Goal: Task Accomplishment & Management: Use online tool/utility

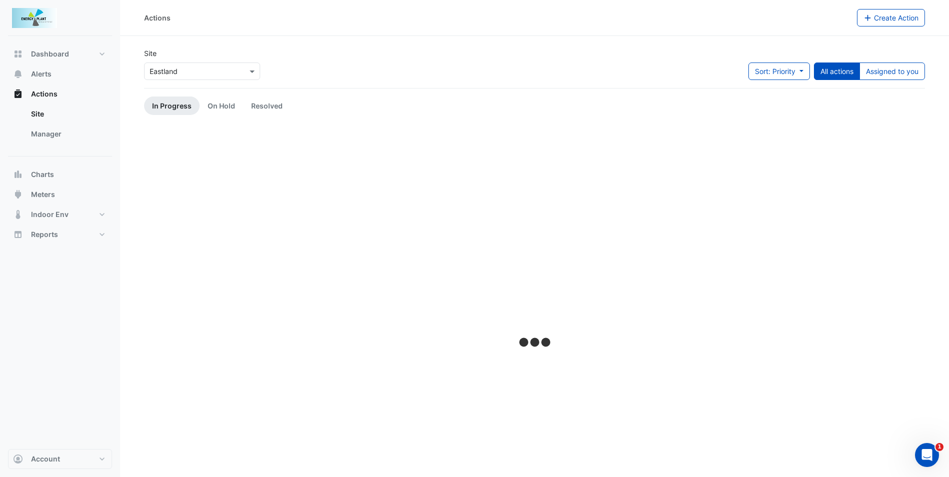
click at [179, 72] on input "text" at bounding box center [192, 72] width 85 height 11
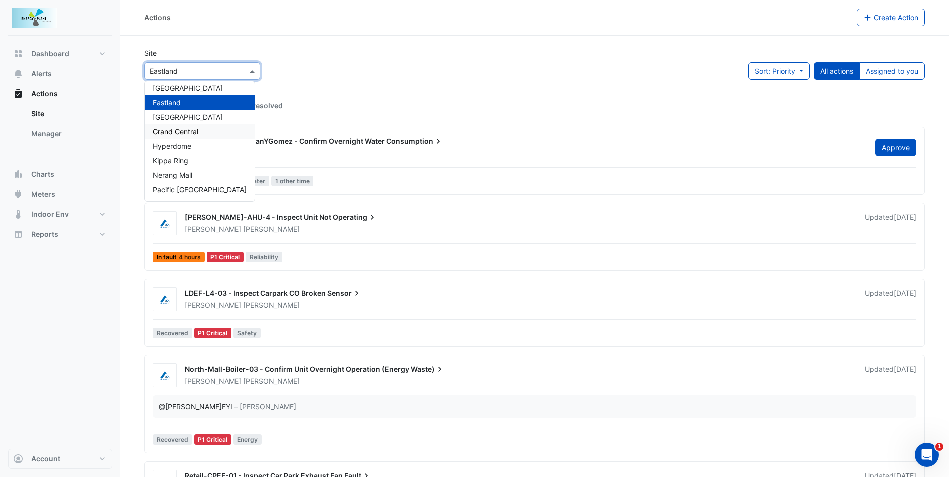
scroll to position [50, 0]
click at [200, 188] on span "Pacific Werribee" at bounding box center [179, 188] width 53 height 9
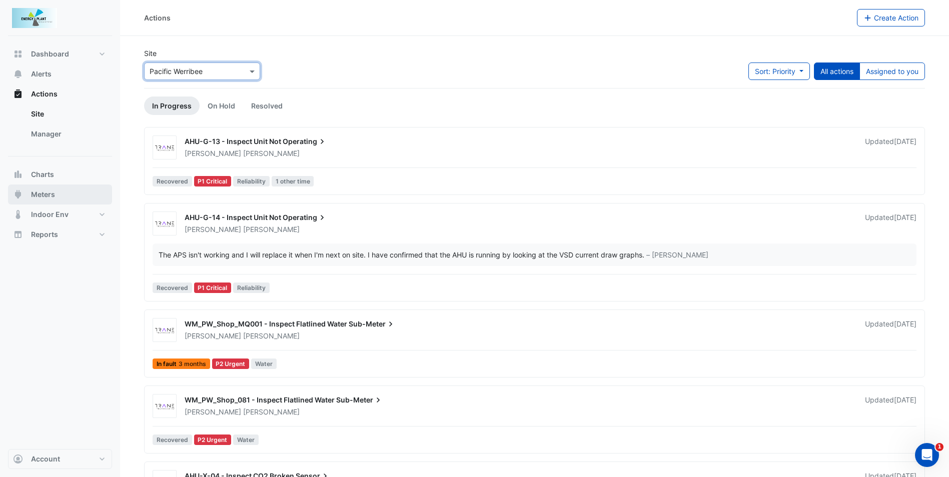
click at [68, 194] on button "Meters" at bounding box center [60, 195] width 104 height 20
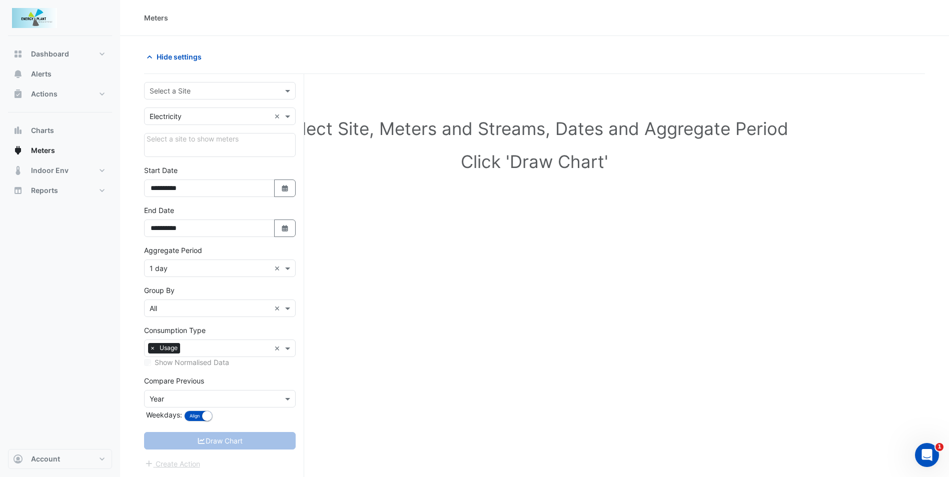
click at [234, 118] on input "text" at bounding box center [210, 117] width 121 height 11
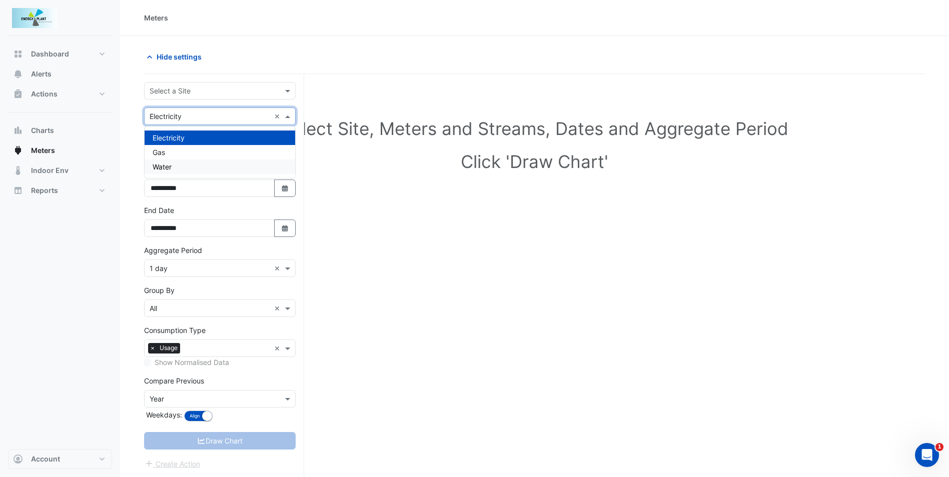
click at [199, 166] on div "Water" at bounding box center [220, 167] width 151 height 15
click at [283, 189] on icon "Select Date" at bounding box center [285, 188] width 9 height 7
select select "*"
select select "****"
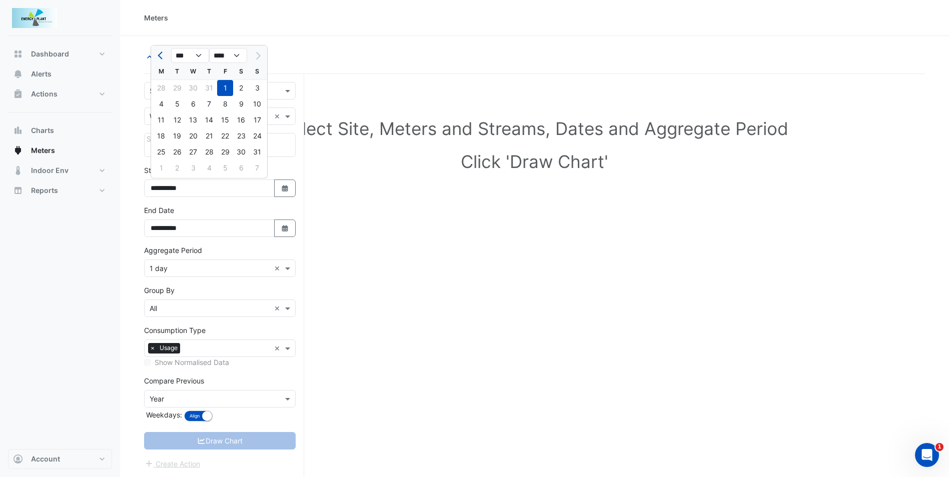
click at [260, 56] on div at bounding box center [257, 56] width 20 height 16
click at [257, 58] on div at bounding box center [257, 56] width 20 height 16
click at [205, 58] on select "*** *** *** *** *** *** *** ***" at bounding box center [190, 55] width 38 height 15
click at [342, 160] on h1 "Click 'Draw Chart'" at bounding box center [534, 161] width 749 height 21
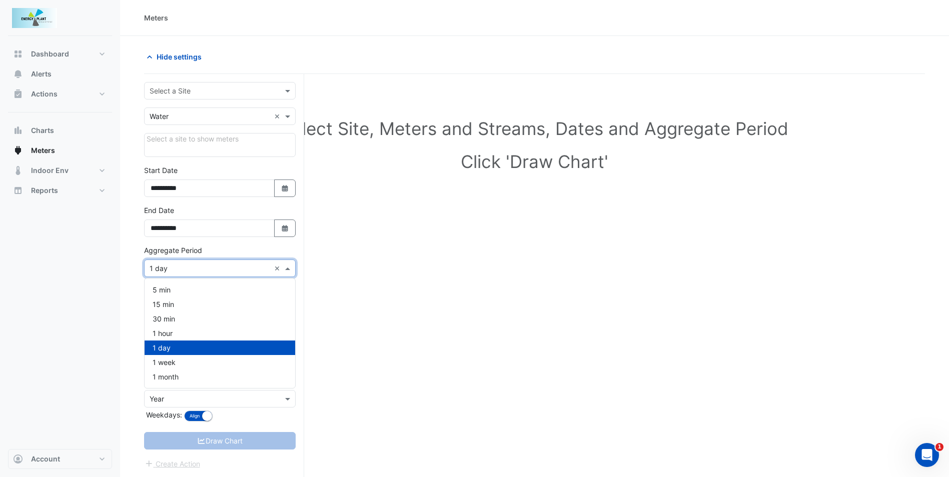
click at [216, 273] on input "text" at bounding box center [210, 269] width 121 height 11
click at [191, 318] on div "30 min" at bounding box center [220, 319] width 151 height 15
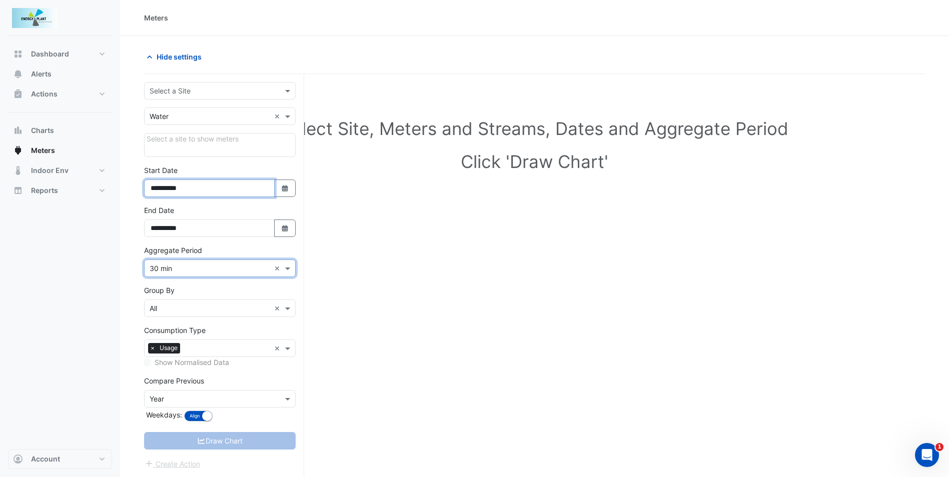
click at [197, 185] on input "**********" at bounding box center [209, 189] width 131 height 18
click at [287, 189] on icon "button" at bounding box center [285, 188] width 6 height 7
select select "*"
select select "****"
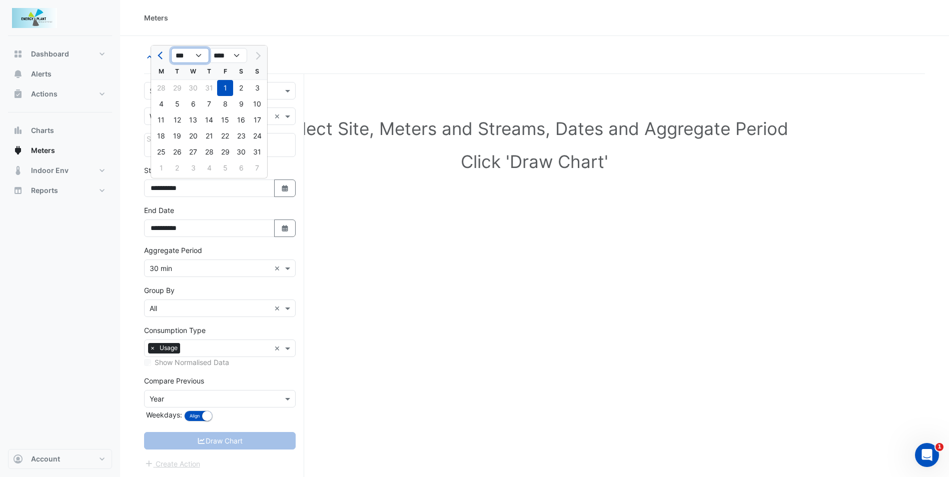
click at [204, 57] on select "*** *** *** *** *** *** *** ***" at bounding box center [190, 55] width 38 height 15
click at [254, 154] on div "31" at bounding box center [257, 152] width 16 height 16
type input "**********"
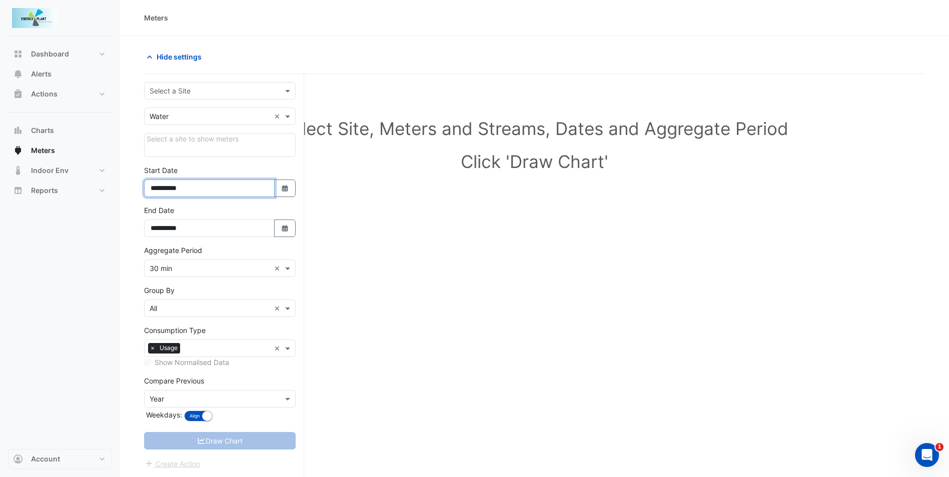
click at [247, 189] on input "**********" at bounding box center [209, 189] width 131 height 18
click at [291, 195] on button "Select Date" at bounding box center [285, 189] width 22 height 18
select select "*"
select select "****"
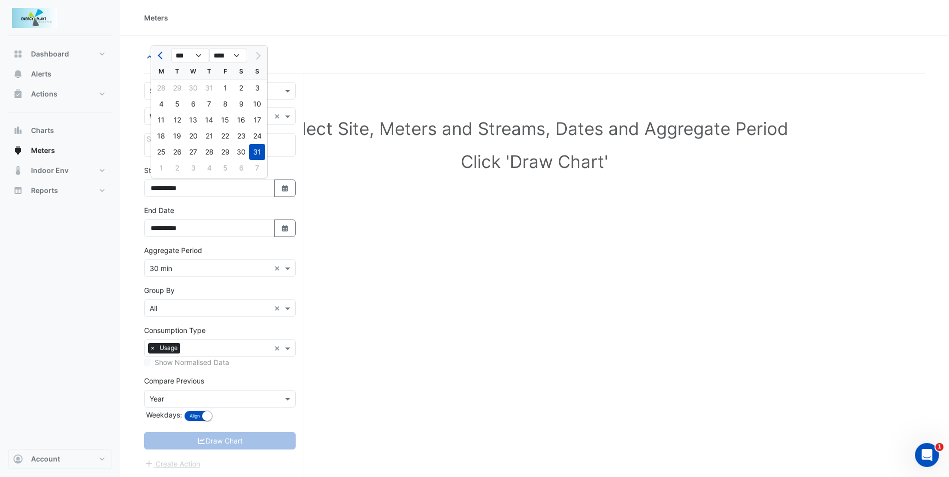
click at [163, 168] on div "1 2 3 4 5 6 7" at bounding box center [209, 169] width 116 height 18
click at [256, 149] on div "31" at bounding box center [257, 152] width 16 height 16
click at [179, 100] on form "**********" at bounding box center [220, 276] width 152 height 388
click at [184, 97] on div "Select a Site" at bounding box center [220, 91] width 152 height 18
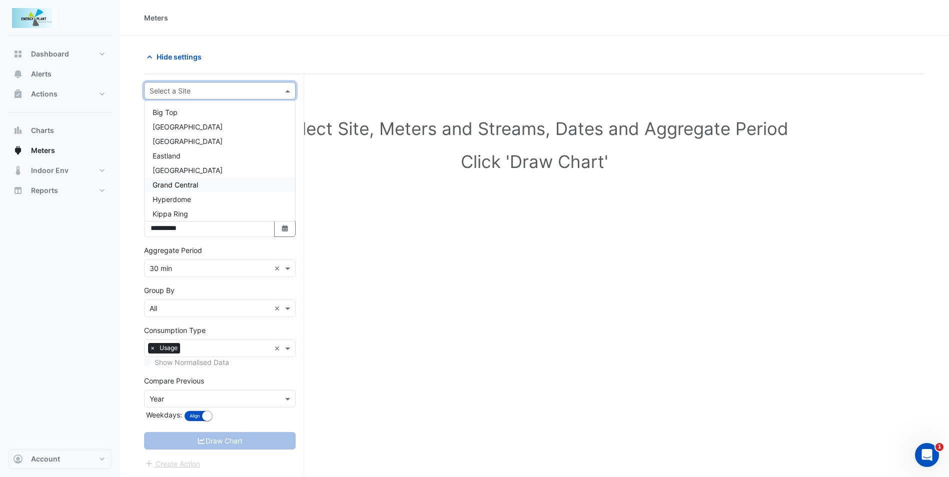
scroll to position [77, 0]
click at [166, 176] on div "Pacific Werribee" at bounding box center [220, 181] width 151 height 15
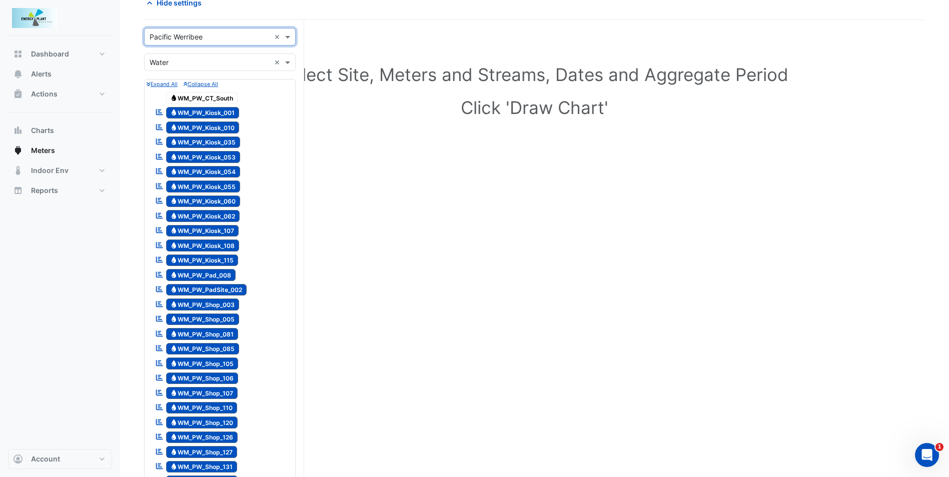
scroll to position [0, 0]
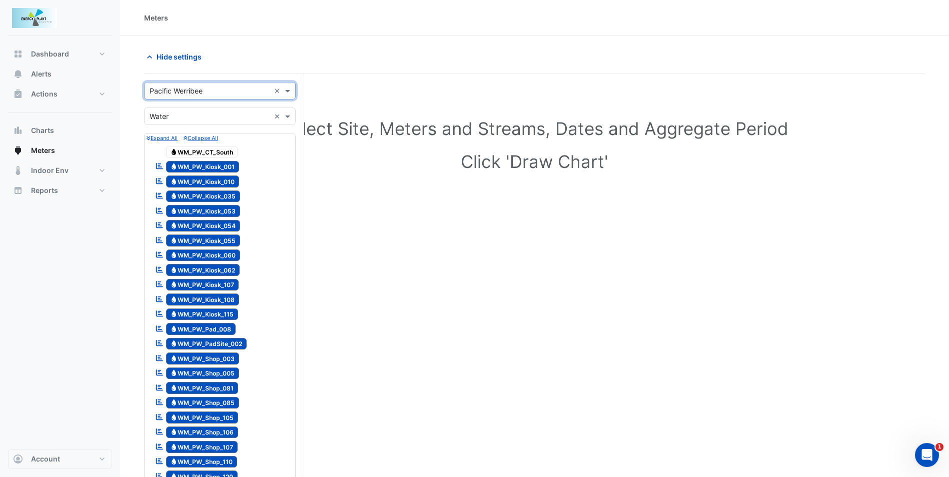
click at [230, 167] on span "Water WM_PW_Kiosk_001" at bounding box center [203, 167] width 74 height 12
click at [228, 179] on span "Water WM_PW_Kiosk_010" at bounding box center [203, 182] width 74 height 12
click at [228, 197] on span "Water WM_PW_Kiosk_035" at bounding box center [203, 197] width 75 height 12
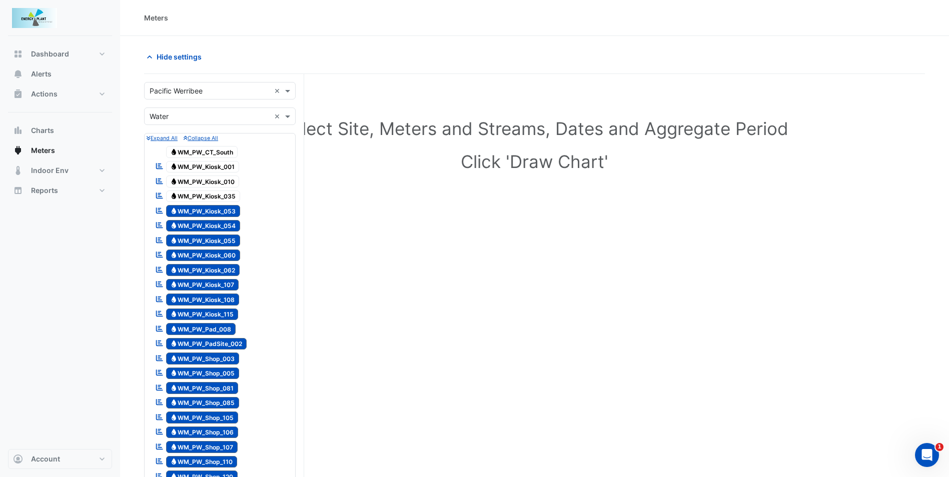
click at [226, 214] on span "Water WM_PW_Kiosk_053" at bounding box center [203, 211] width 75 height 12
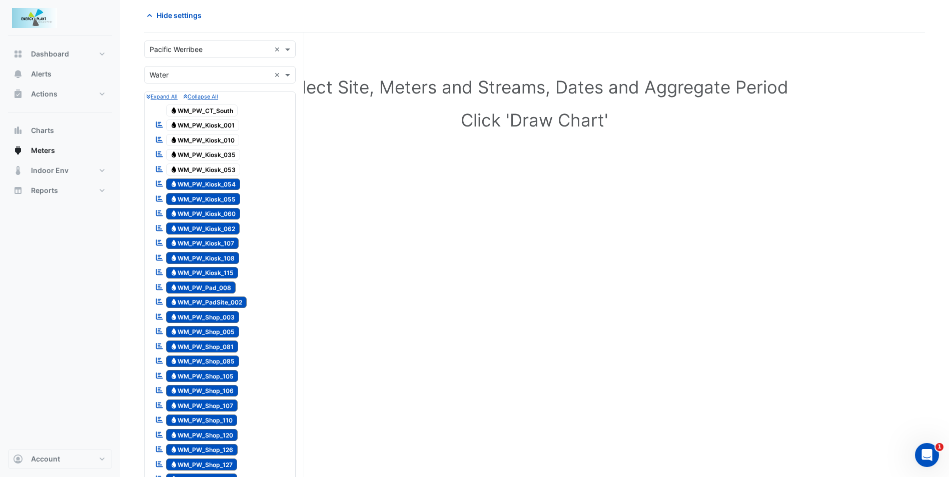
scroll to position [100, 0]
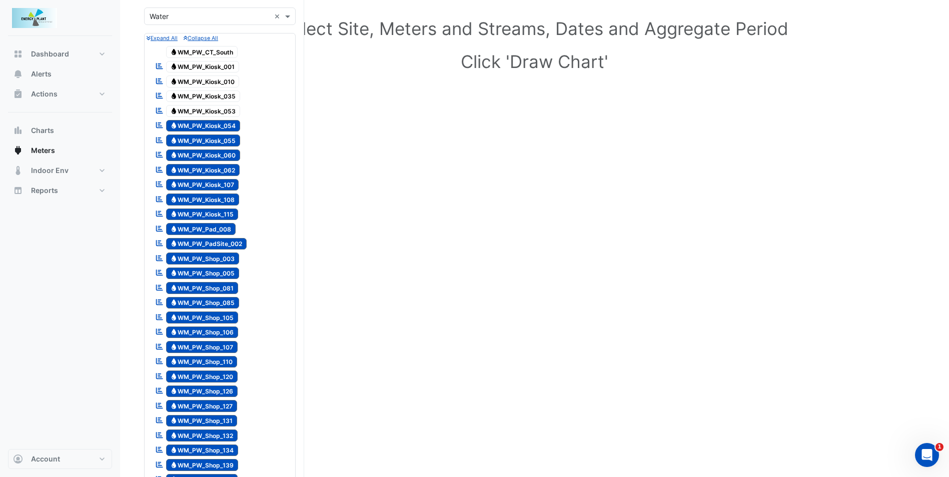
click at [228, 118] on div at bounding box center [220, 118] width 147 height 1
click at [231, 129] on span "Water WM_PW_Kiosk_054" at bounding box center [203, 126] width 75 height 12
click at [231, 137] on span "Water WM_PW_Kiosk_055" at bounding box center [203, 141] width 75 height 12
click at [233, 153] on span "Water WM_PW_Kiosk_060" at bounding box center [203, 156] width 75 height 12
click at [235, 165] on span "Water WM_PW_Kiosk_062" at bounding box center [203, 170] width 74 height 12
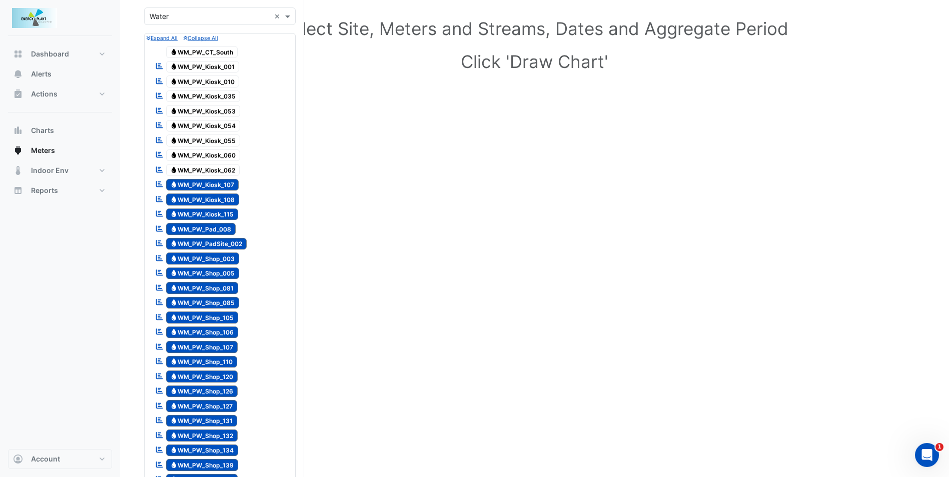
click at [234, 189] on span "Water WM_PW_Kiosk_107" at bounding box center [202, 185] width 73 height 12
click at [235, 206] on div "Reportable Water WM_PW_Kiosk_108" at bounding box center [197, 200] width 89 height 14
click at [230, 217] on span "Water WM_PW_Kiosk_115" at bounding box center [202, 215] width 73 height 12
click at [230, 223] on div "Reportable Water WM_PW_Pad_008" at bounding box center [196, 229] width 86 height 14
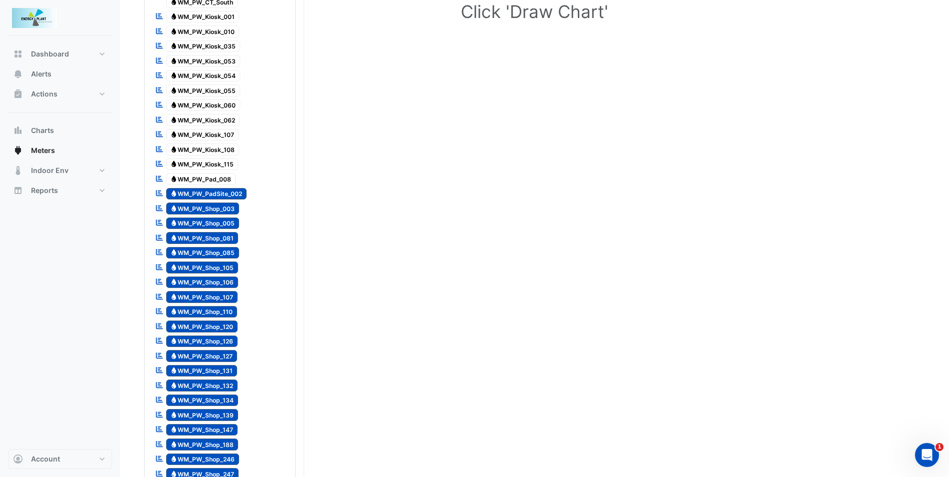
scroll to position [200, 0]
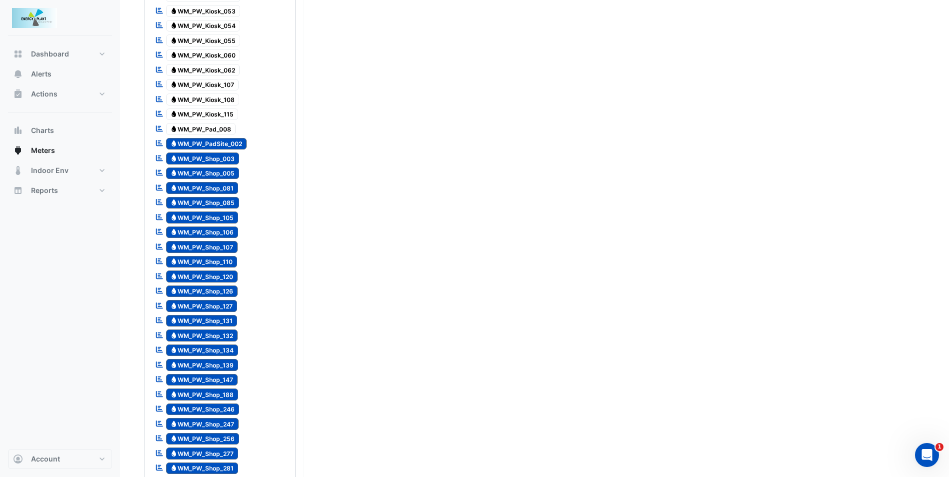
click at [232, 142] on span "Water WM_PW_PadSite_002" at bounding box center [206, 144] width 81 height 12
click at [233, 154] on span "Water WM_PW_Shop_003" at bounding box center [203, 159] width 74 height 12
click at [236, 184] on span "Water WM_PW_Shop_081" at bounding box center [202, 188] width 73 height 12
click at [229, 205] on span "Water WM_PW_Shop_085" at bounding box center [203, 203] width 74 height 12
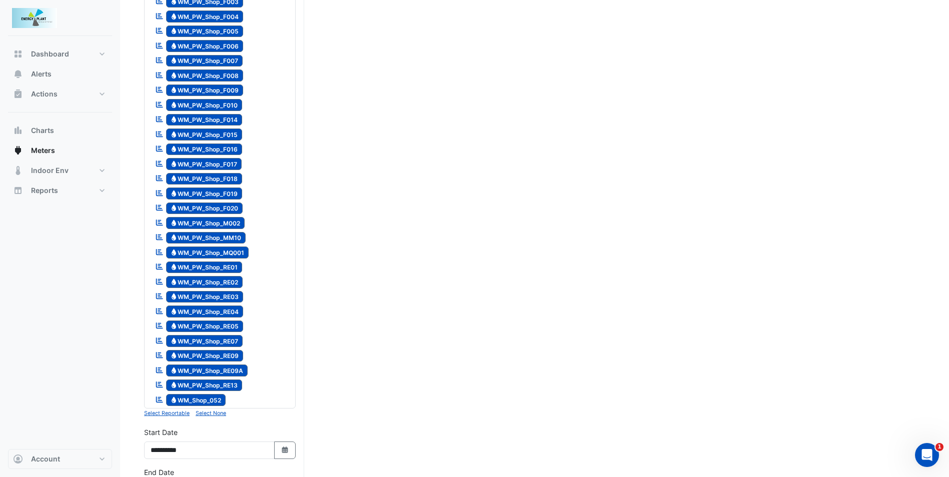
scroll to position [800, 0]
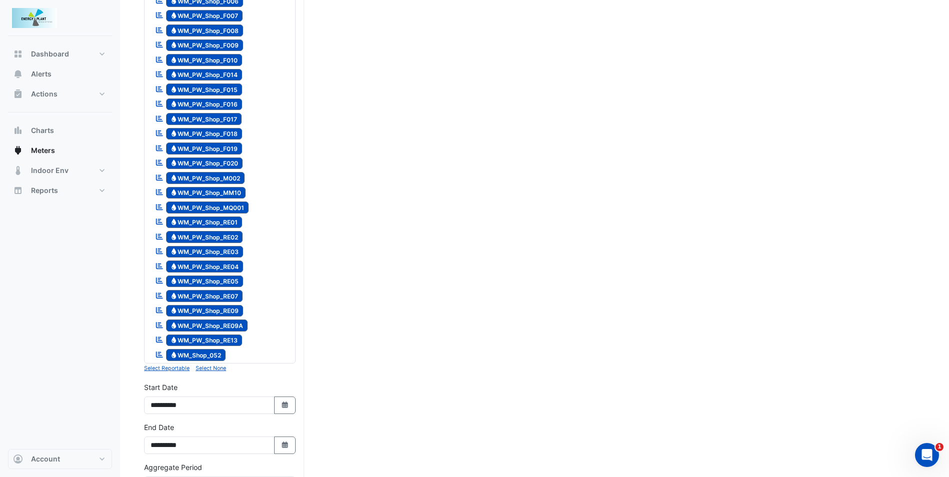
click at [220, 352] on span "Water WM_Shop_052" at bounding box center [196, 355] width 60 height 12
click at [224, 343] on span "Water WM_PW_Shop_RE13" at bounding box center [204, 341] width 77 height 12
click at [230, 327] on span "Water WM_PW_Shop_RE09A" at bounding box center [207, 326] width 82 height 12
click at [231, 314] on span "Water WM_PW_Shop_RE09" at bounding box center [205, 311] width 78 height 12
click at [230, 290] on span "Water WM_PW_Shop_RE07" at bounding box center [204, 296] width 77 height 12
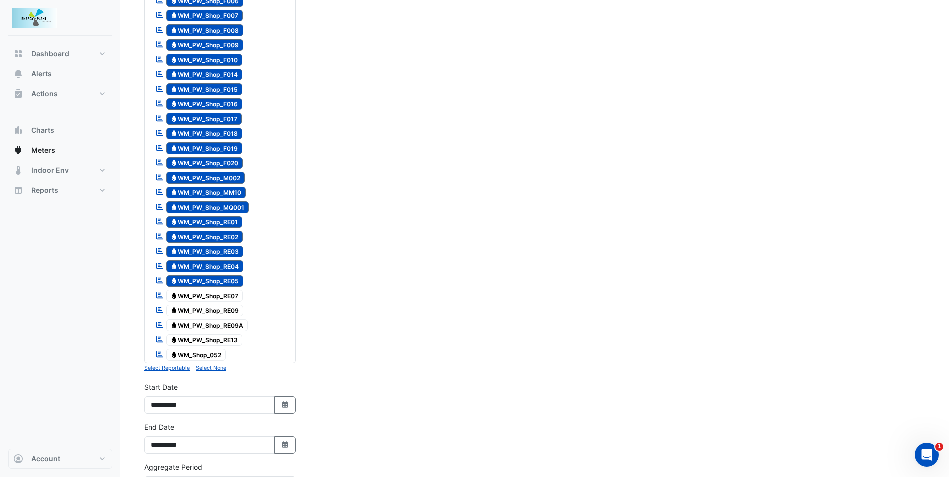
click at [229, 276] on span "Water WM_PW_Shop_RE05" at bounding box center [205, 282] width 78 height 12
click at [227, 260] on div "Reportable Water WM_PW_Shop_RE04" at bounding box center [199, 267] width 93 height 14
click at [223, 247] on span "Water WM_PW_Shop_RE03" at bounding box center [205, 252] width 78 height 12
click at [224, 235] on span "Water WM_PW_Shop_RE02" at bounding box center [204, 237] width 77 height 12
click at [229, 218] on span "Water WM_PW_Shop_RE01" at bounding box center [204, 223] width 77 height 12
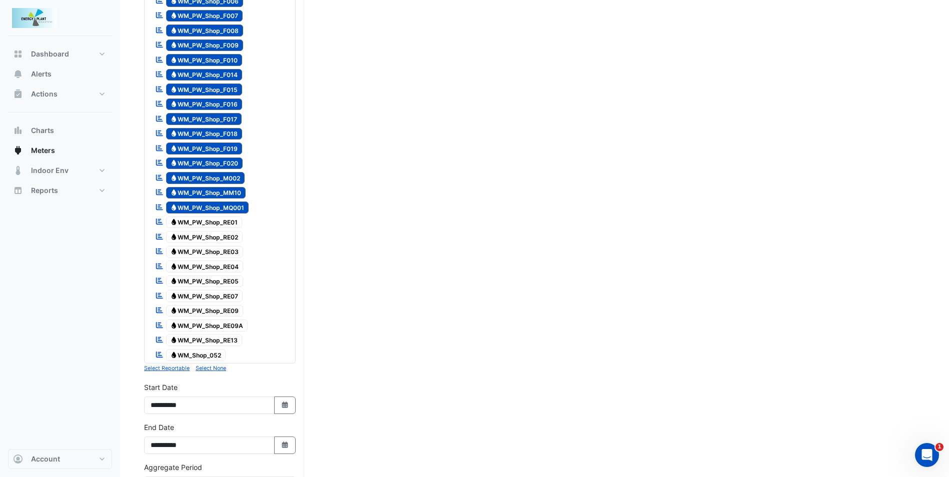
click at [231, 210] on span "Water WM_PW_Shop_MQ001" at bounding box center [207, 208] width 83 height 12
click at [232, 192] on span "Water WM_PW_Shop_MM10" at bounding box center [206, 193] width 80 height 12
click at [231, 171] on div "Reportable Water WM_PW_Shop_M002" at bounding box center [200, 178] width 95 height 14
click at [235, 159] on span "Water WM_PW_Shop_F020" at bounding box center [204, 164] width 77 height 12
click at [232, 148] on span "Water WM_PW_Shop_F019" at bounding box center [204, 149] width 77 height 12
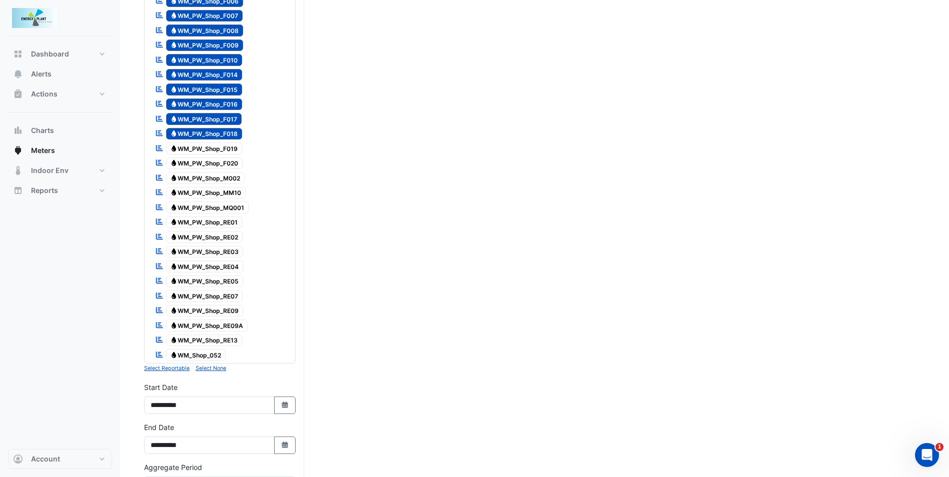
click at [231, 129] on span "Water WM_PW_Shop_F018" at bounding box center [204, 134] width 77 height 12
click at [232, 114] on span "Water WM_PW_Shop_F017" at bounding box center [204, 119] width 76 height 12
click at [229, 101] on span "Water WM_PW_Shop_F016" at bounding box center [204, 105] width 77 height 12
click at [222, 89] on span "Water WM_PW_Shop_F015" at bounding box center [204, 90] width 77 height 12
click at [228, 74] on span "Water WM_PW_Shop_F014" at bounding box center [204, 75] width 77 height 12
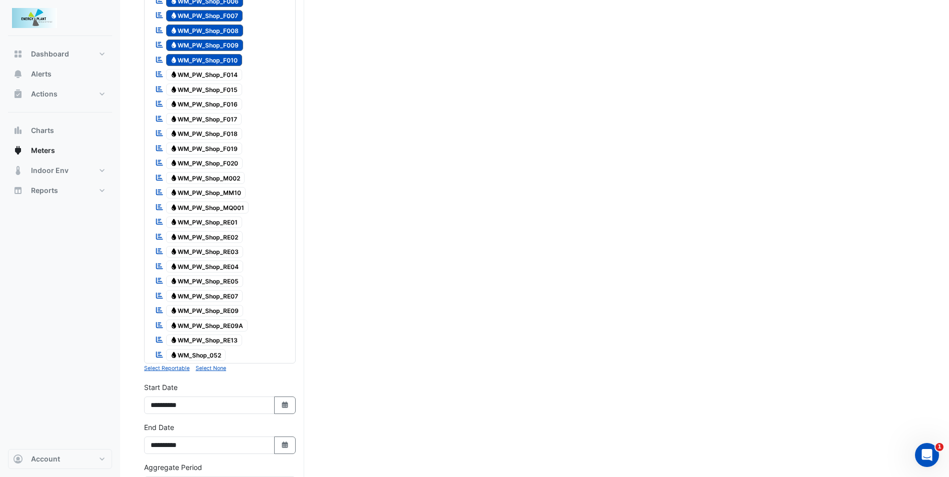
scroll to position [750, 0]
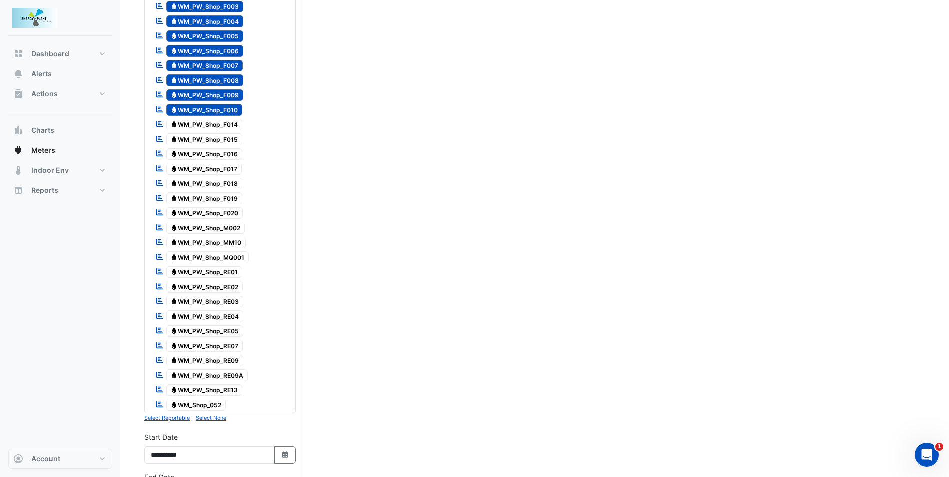
click at [229, 91] on span "Water WM_PW_Shop_F009" at bounding box center [205, 96] width 78 height 12
click at [225, 73] on div at bounding box center [220, 73] width 147 height 1
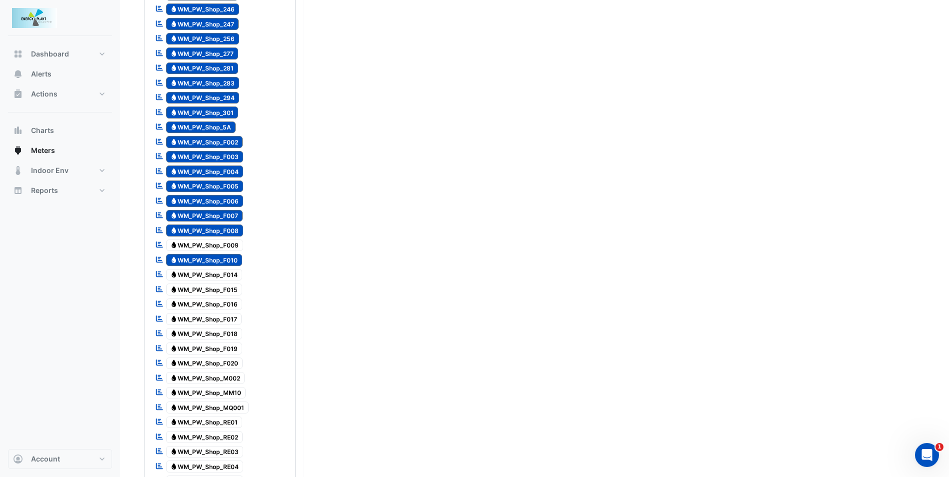
click at [207, 231] on span "Water WM_PW_Shop_F008" at bounding box center [205, 231] width 78 height 12
click at [221, 215] on span "Water WM_PW_Shop_F007" at bounding box center [204, 216] width 77 height 12
click at [226, 199] on span "Water WM_PW_Shop_F006" at bounding box center [205, 201] width 78 height 12
click at [229, 170] on span "Water WM_PW_Shop_F004" at bounding box center [205, 172] width 78 height 12
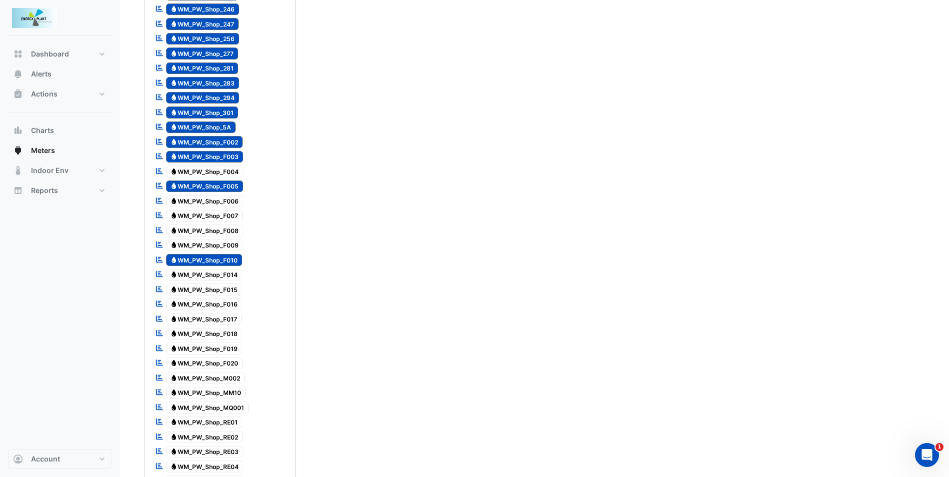
click at [228, 177] on span "Water WM_PW_Shop_F004" at bounding box center [205, 172] width 78 height 12
click at [227, 182] on span "Water WM_PW_Shop_F005" at bounding box center [205, 187] width 78 height 12
click at [228, 175] on span "Water WM_PW_Shop_F004" at bounding box center [205, 172] width 78 height 12
click at [233, 149] on div at bounding box center [220, 149] width 147 height 1
click at [233, 143] on span "Water WM_PW_Shop_F002" at bounding box center [204, 142] width 77 height 12
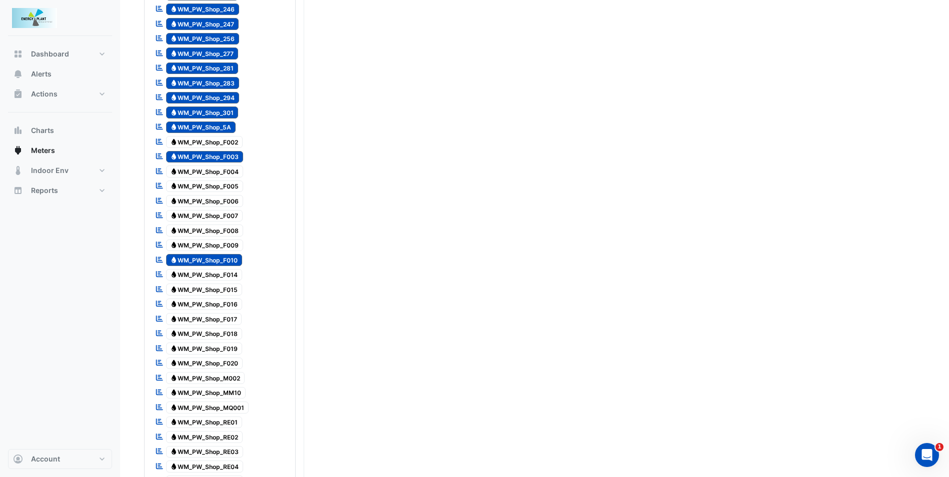
click at [231, 155] on span "Water WM_PW_Shop_F003" at bounding box center [205, 157] width 78 height 12
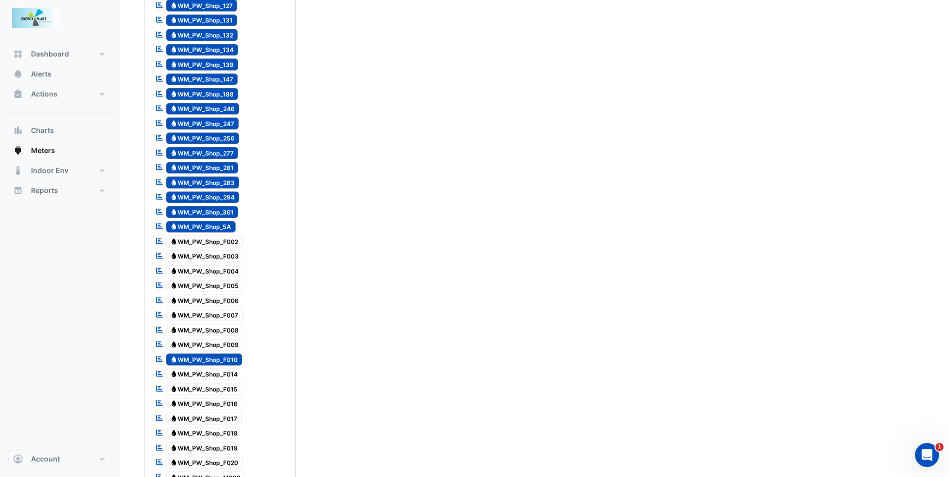
scroll to position [500, 0]
click at [216, 221] on div "Reportable Water WM_PW_Shop_5A" at bounding box center [196, 228] width 86 height 14
click at [221, 213] on span "Water WM_PW_Shop_301" at bounding box center [202, 213] width 73 height 12
click at [226, 194] on span "Water WM_PW_Shop_294" at bounding box center [203, 198] width 74 height 12
click at [228, 182] on span "Water WM_PW_Shop_283" at bounding box center [203, 183] width 74 height 12
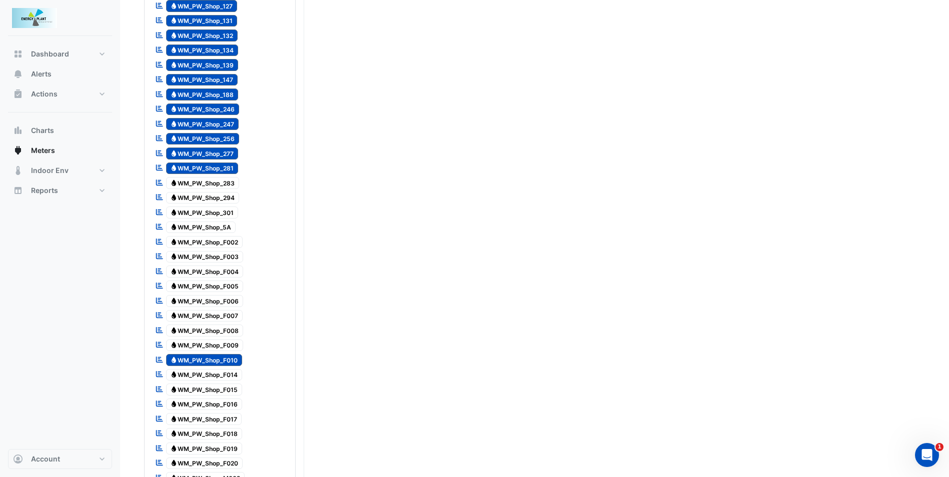
click at [229, 166] on span "Water WM_PW_Shop_281" at bounding box center [202, 169] width 73 height 12
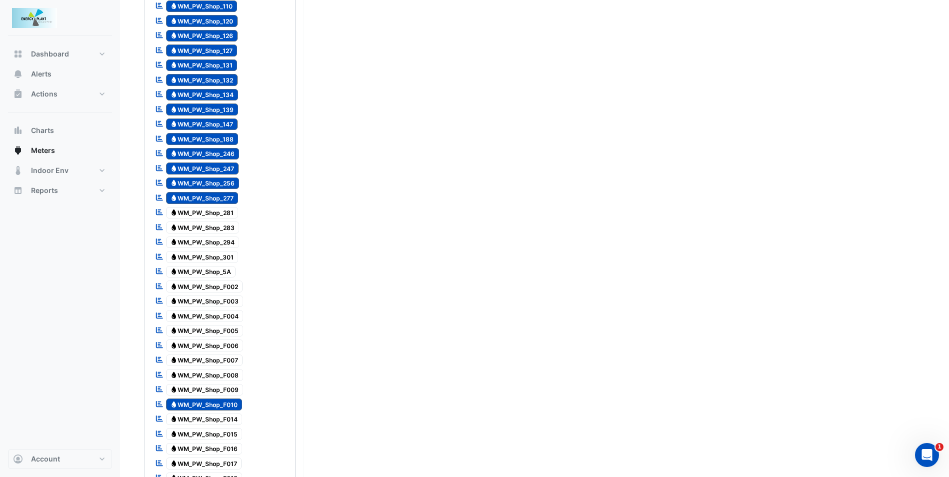
scroll to position [400, 0]
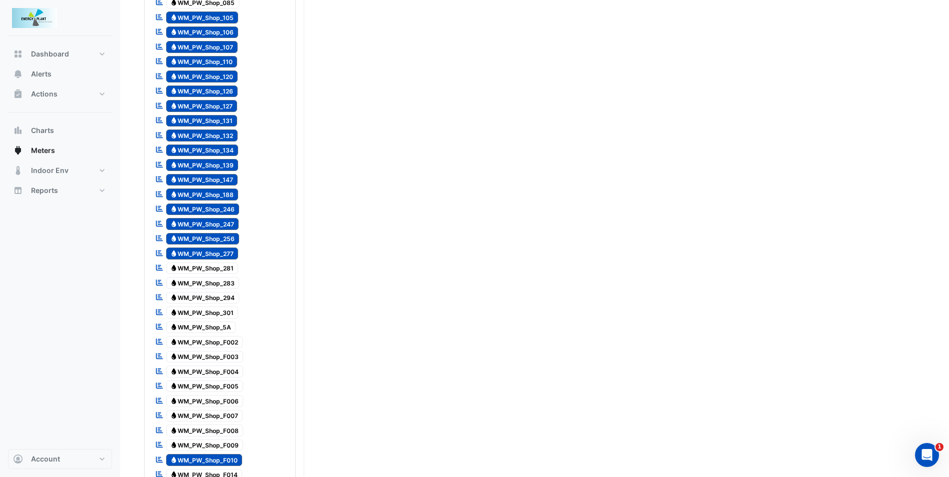
click at [217, 249] on span "Water WM_PW_Shop_277" at bounding box center [202, 254] width 73 height 12
click at [223, 239] on span "Water WM_PW_Shop_256" at bounding box center [203, 239] width 74 height 12
click at [230, 213] on span "Water WM_PW_Shop_246" at bounding box center [203, 210] width 74 height 12
click at [231, 190] on span "Water WM_PW_Shop_188" at bounding box center [202, 195] width 73 height 12
click at [229, 221] on span "Water WM_PW_Shop_247" at bounding box center [202, 224] width 73 height 12
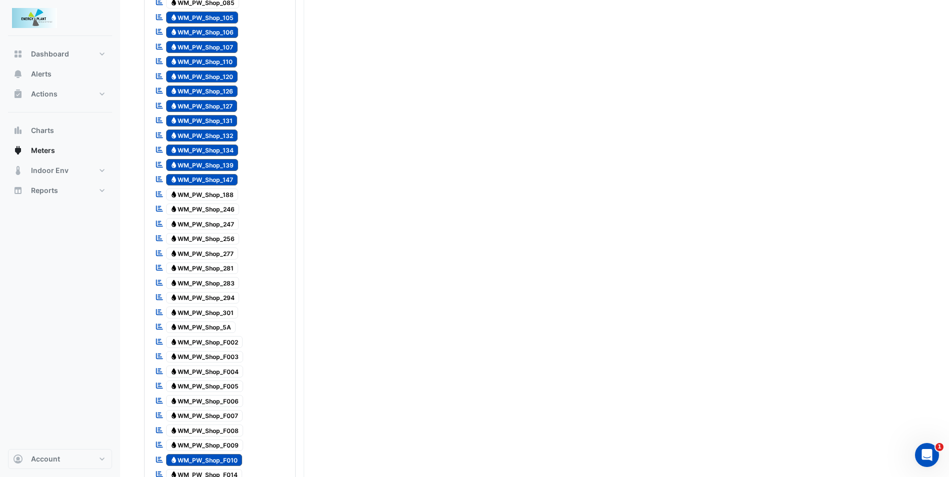
click at [228, 183] on span "Water WM_PW_Shop_147" at bounding box center [202, 180] width 72 height 12
click at [228, 168] on span "Water WM_PW_Shop_139" at bounding box center [202, 165] width 73 height 12
click at [228, 149] on span "Water WM_PW_Shop_134" at bounding box center [202, 151] width 73 height 12
click at [228, 129] on div "Reportable Water WM_PW_Shop_132" at bounding box center [197, 136] width 88 height 14
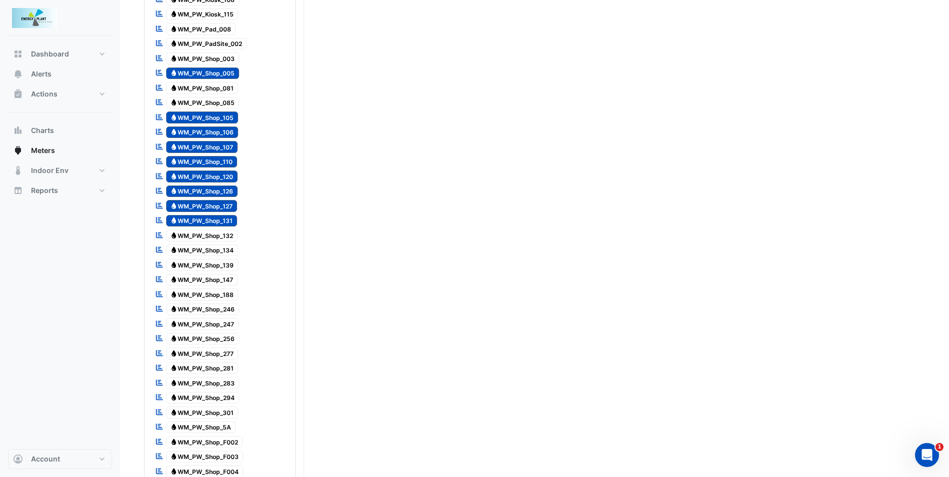
click at [227, 118] on span "Water WM_PW_Shop_105" at bounding box center [202, 118] width 73 height 12
click at [225, 137] on span "Water WM_PW_Shop_106" at bounding box center [202, 133] width 73 height 12
click at [224, 144] on span "Water WM_PW_Shop_107" at bounding box center [202, 147] width 72 height 12
click at [223, 168] on div "Reportable Water WM_PW_Shop_110" at bounding box center [196, 162] width 87 height 14
click at [224, 178] on span "Water WM_PW_Shop_120" at bounding box center [202, 177] width 72 height 12
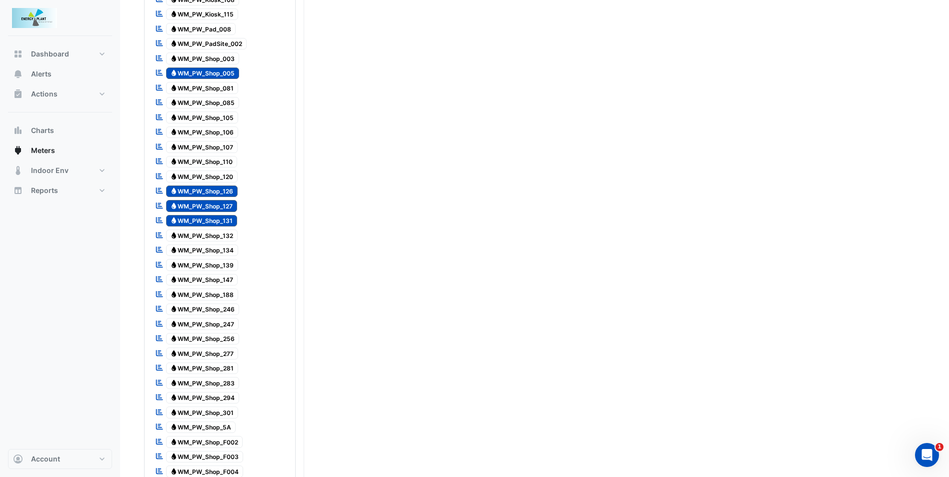
click at [224, 190] on span "Water WM_PW_Shop_126" at bounding box center [202, 192] width 72 height 12
click at [224, 206] on span "Water WM_PW_Shop_127" at bounding box center [202, 206] width 72 height 12
click at [224, 224] on span "Water WM_PW_Shop_131" at bounding box center [202, 221] width 72 height 12
click at [231, 76] on span "Water WM_PW_Shop_005" at bounding box center [203, 74] width 74 height 12
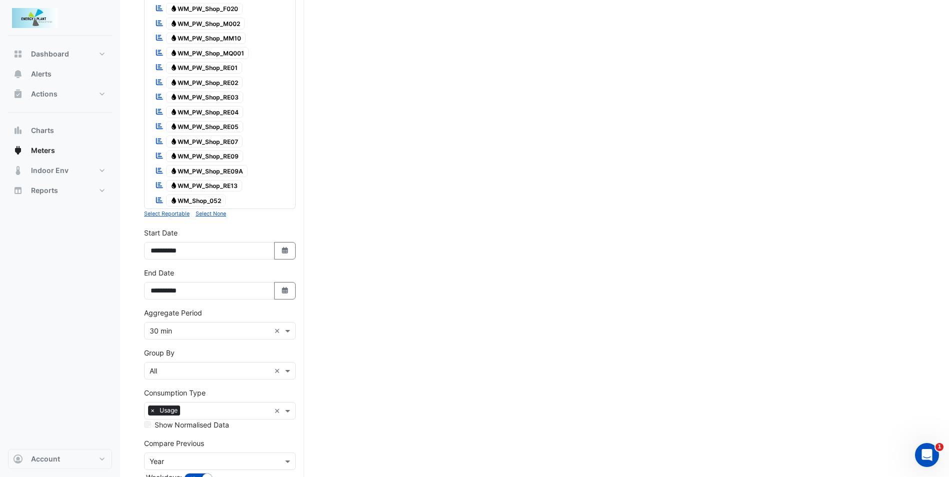
scroll to position [1017, 0]
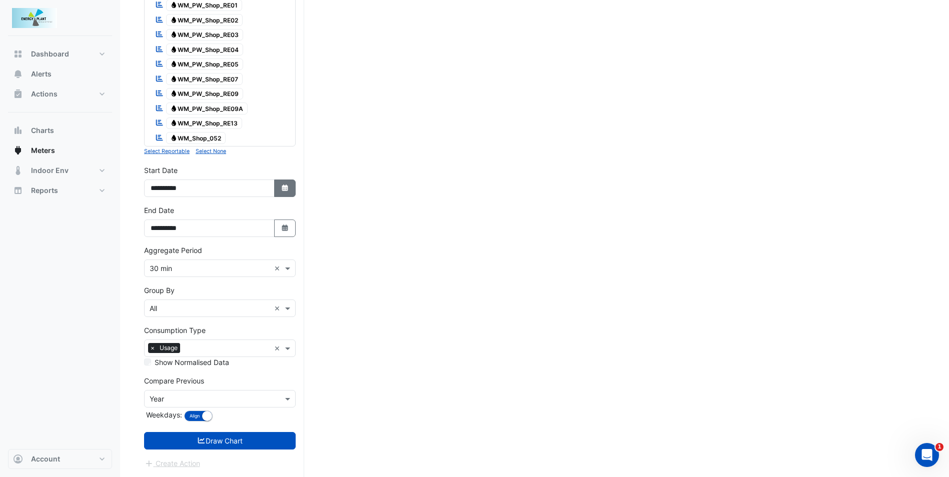
click at [287, 187] on icon "button" at bounding box center [285, 188] width 6 height 7
select select "*"
select select "****"
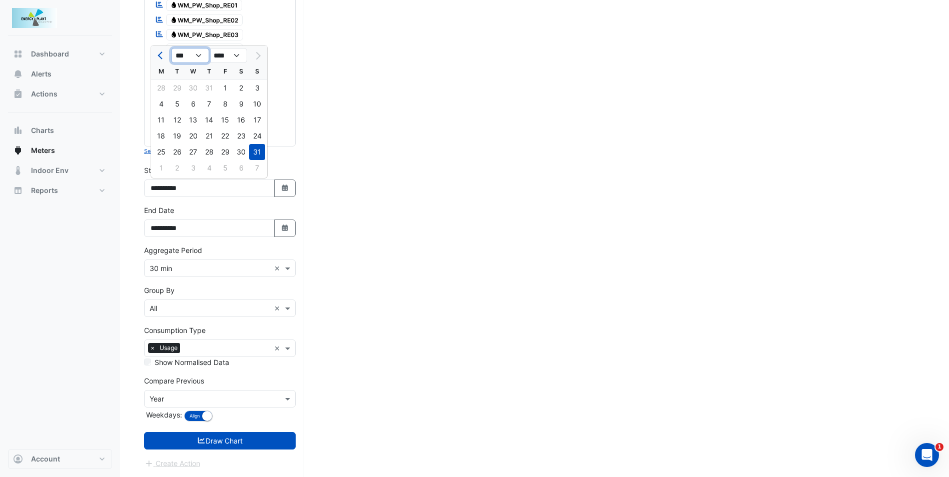
click at [207, 57] on select "*** *** *** *** *** *** *** ***" at bounding box center [190, 55] width 38 height 15
click at [240, 165] on div "1 2 3 4 5 6 7" at bounding box center [209, 169] width 116 height 18
click at [158, 166] on div "1 2 3 4 5 6 7" at bounding box center [209, 169] width 116 height 18
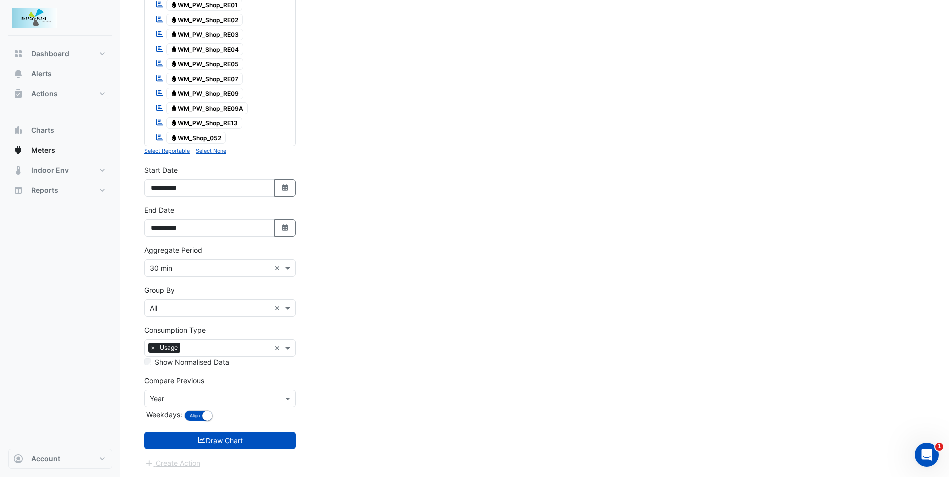
click at [246, 309] on input "text" at bounding box center [210, 309] width 121 height 11
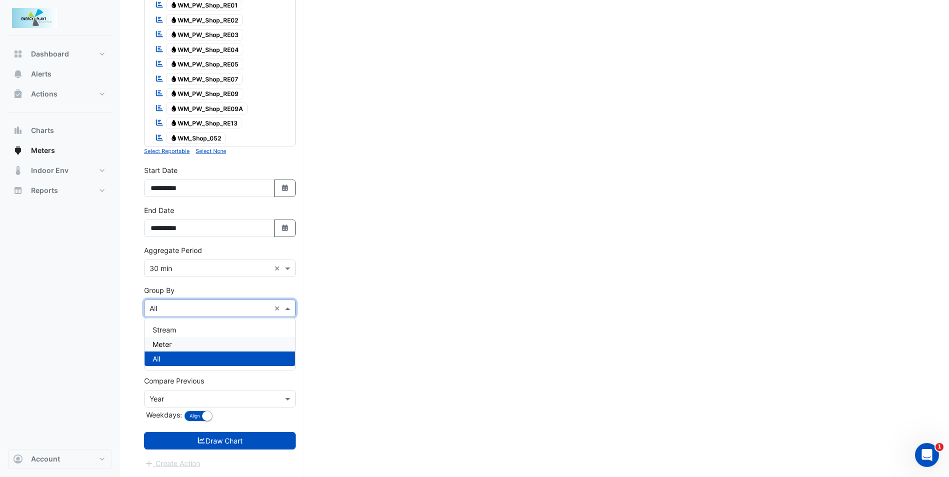
click at [226, 342] on div "Meter" at bounding box center [220, 344] width 151 height 15
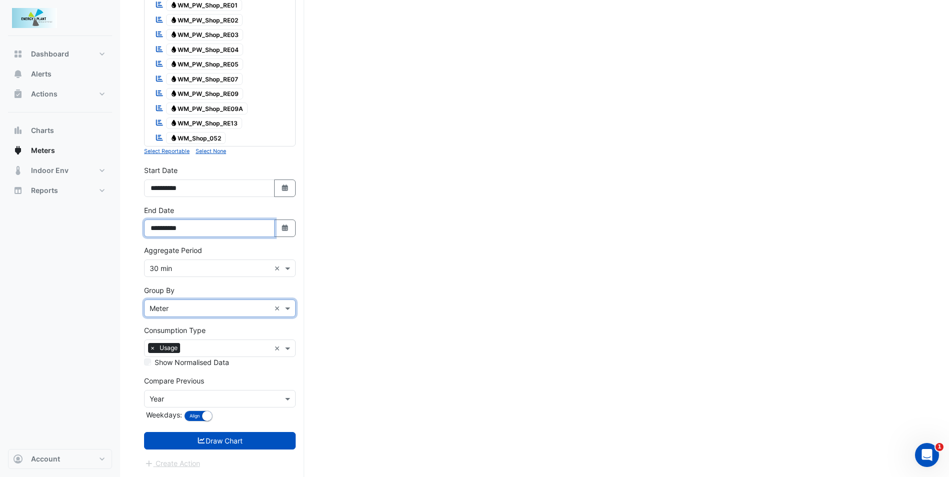
click at [233, 229] on input "**********" at bounding box center [209, 229] width 131 height 18
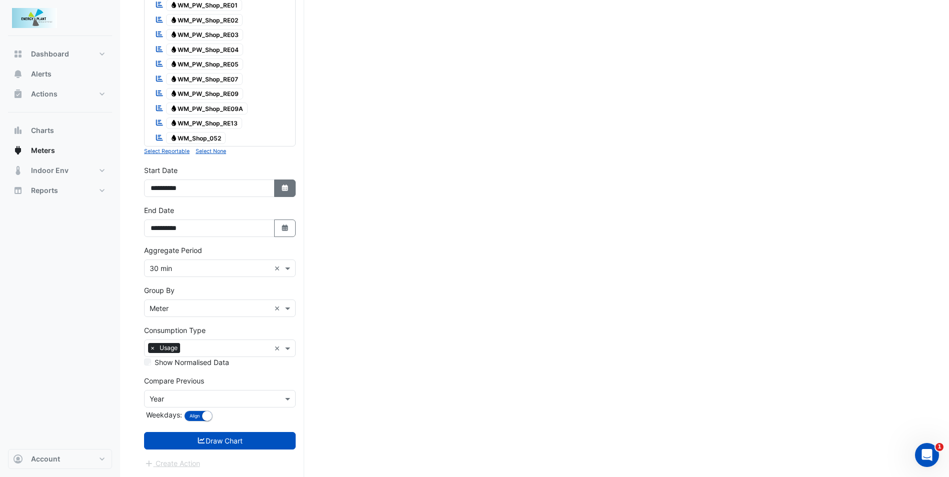
click at [286, 180] on button "Select Date" at bounding box center [285, 189] width 22 height 18
select select "*"
select select "****"
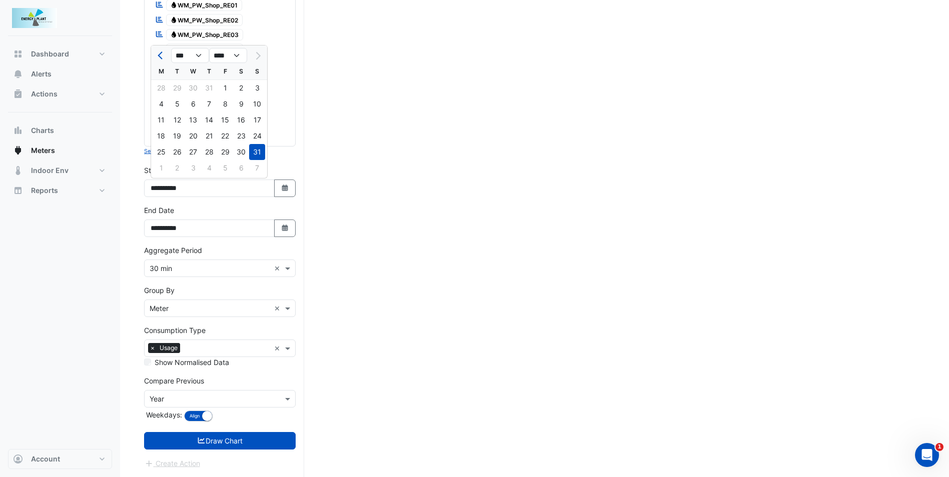
click at [259, 62] on div at bounding box center [257, 56] width 20 height 16
click at [259, 55] on div at bounding box center [257, 56] width 20 height 16
click at [200, 54] on select "*** *** *** *** *** *** *** ***" at bounding box center [190, 55] width 38 height 15
click at [171, 48] on select "*** *** *** *** *** *** *** ***" at bounding box center [190, 55] width 38 height 15
click at [260, 155] on div "31" at bounding box center [257, 152] width 16 height 16
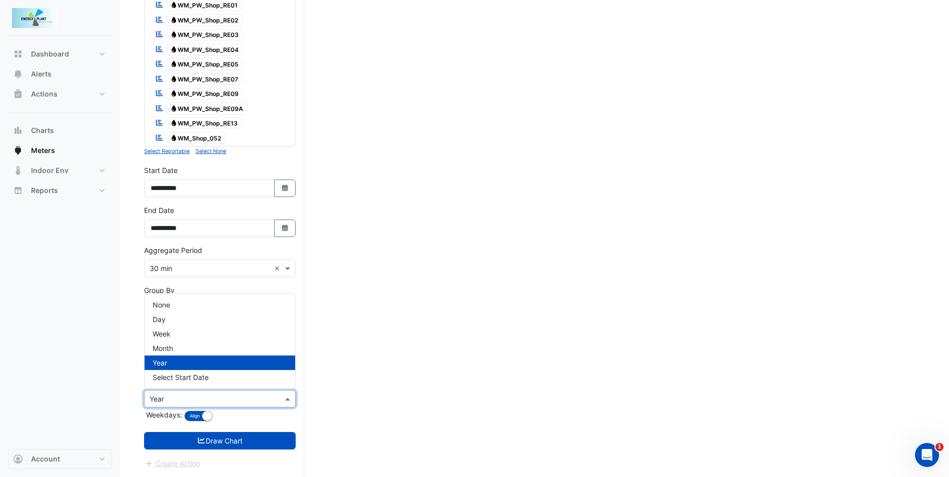
click at [219, 400] on input "text" at bounding box center [210, 399] width 121 height 11
click at [218, 352] on div "Month" at bounding box center [220, 348] width 151 height 15
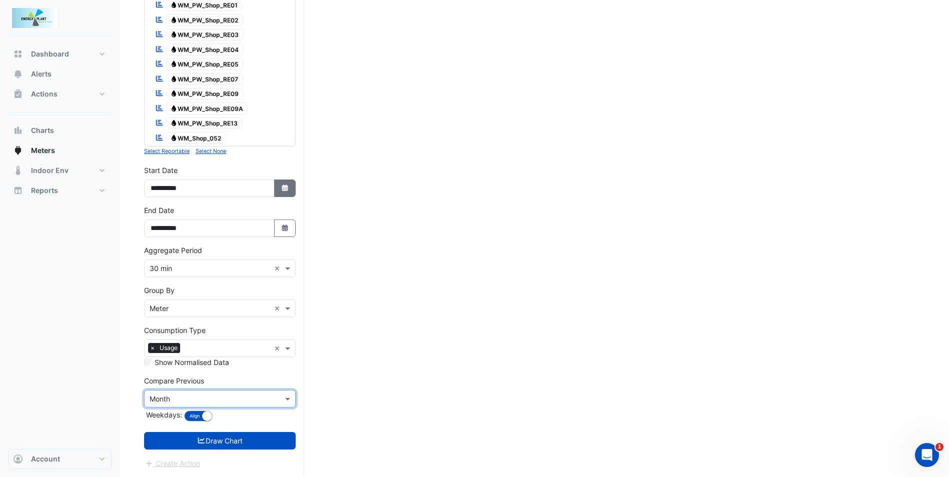
click at [275, 185] on button "Select Date" at bounding box center [285, 189] width 22 height 18
select select "*"
select select "****"
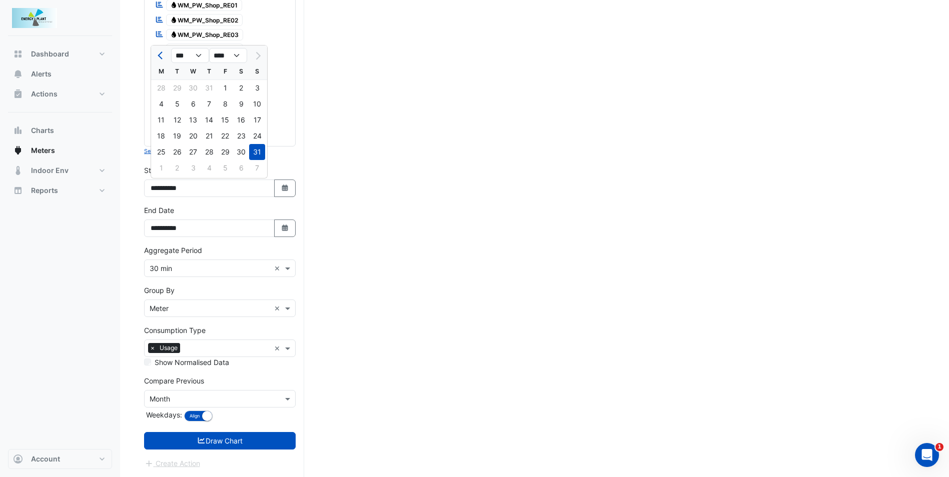
click at [252, 52] on div at bounding box center [257, 56] width 20 height 16
click at [239, 59] on select "**** **** **** **** **** **** **** **** **** **** ****" at bounding box center [228, 55] width 38 height 15
click at [209, 48] on select "**** **** **** **** **** **** **** **** **** **** ****" at bounding box center [228, 55] width 38 height 15
click at [200, 59] on select "*** *** *** *** *** *** *** ***" at bounding box center [190, 55] width 38 height 15
drag, startPoint x: 412, startPoint y: 179, endPoint x: 421, endPoint y: 180, distance: 9.5
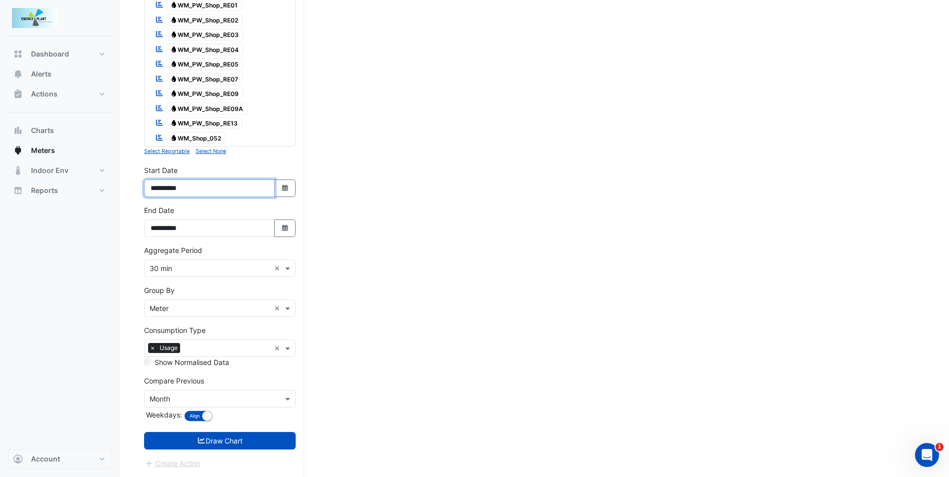
click at [208, 190] on input "**********" at bounding box center [209, 189] width 131 height 18
type input "*"
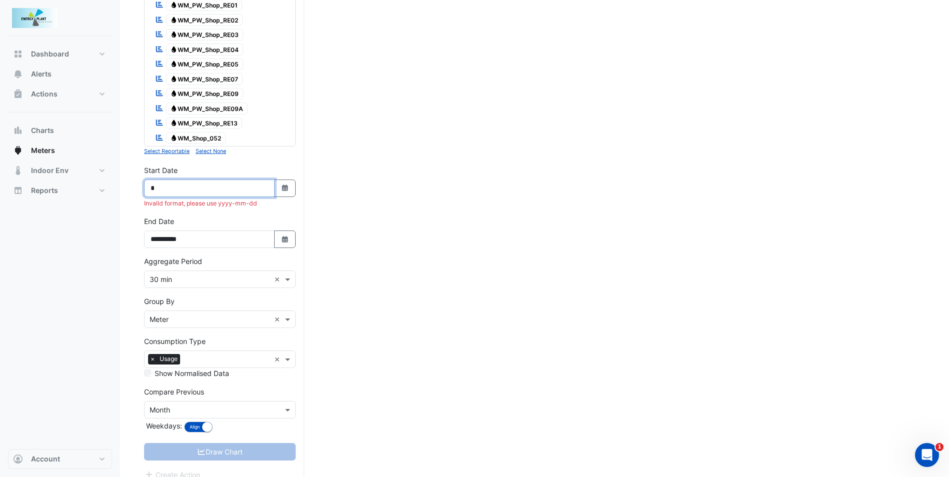
click at [213, 189] on input "*" at bounding box center [209, 189] width 131 height 18
type input "**********"
click at [227, 241] on input "**********" at bounding box center [209, 240] width 131 height 18
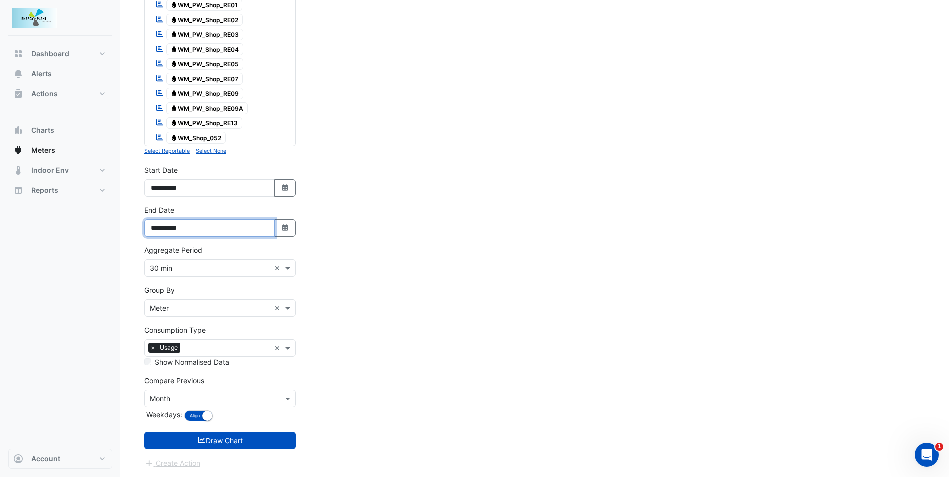
type input "**********"
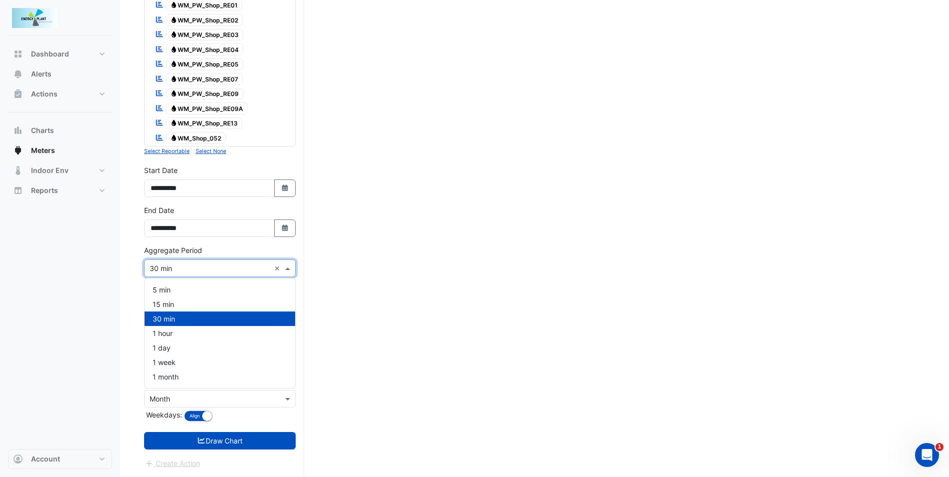
click at [240, 269] on input "text" at bounding box center [210, 269] width 121 height 11
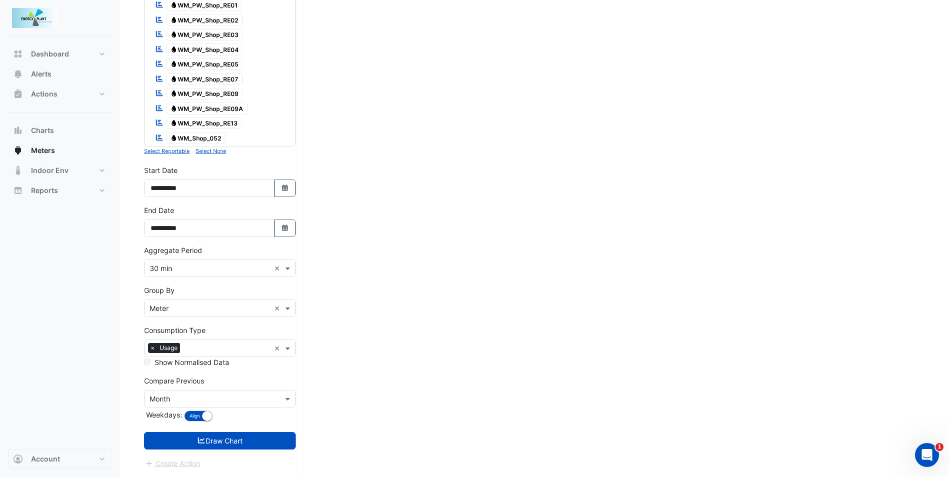
click at [247, 439] on button "Draw Chart" at bounding box center [220, 441] width 152 height 18
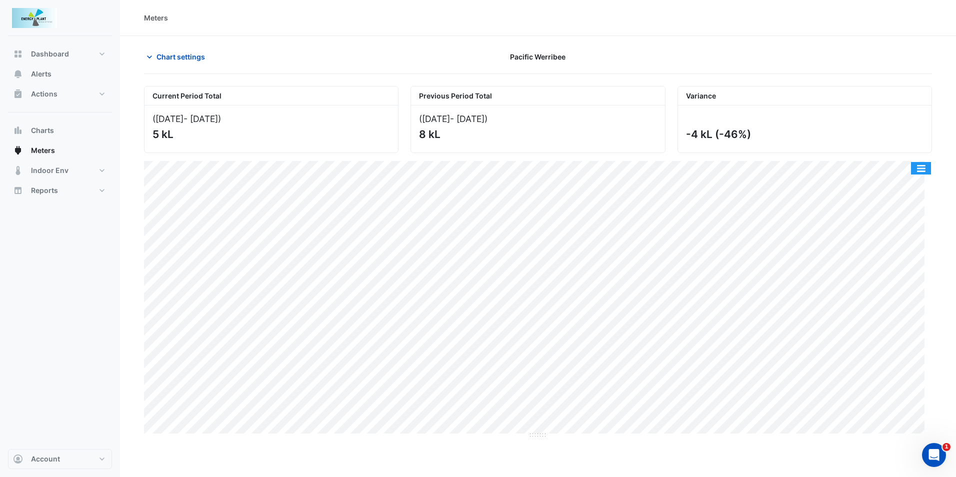
click at [923, 162] on button "button" at bounding box center [921, 168] width 20 height 13
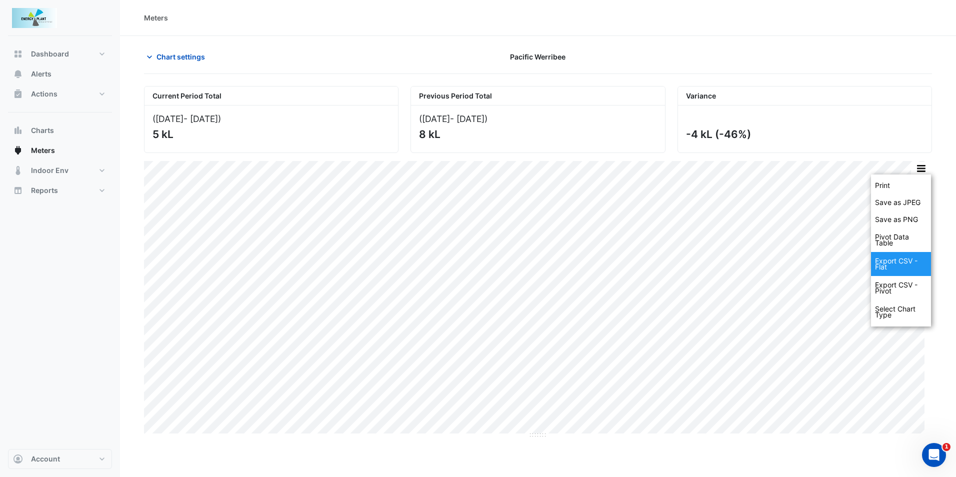
click at [902, 254] on div "Export CSV - Flat" at bounding box center [901, 264] width 60 height 24
